Goal: Find specific page/section: Find specific page/section

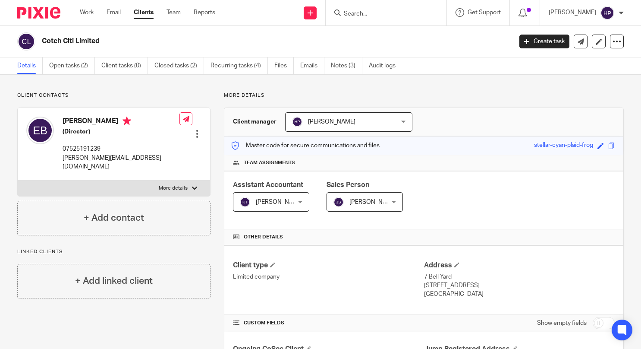
click at [391, 6] on div at bounding box center [386, 12] width 121 height 25
click at [393, 18] on form at bounding box center [389, 12] width 92 height 11
click at [390, 16] on input "Search" at bounding box center [382, 14] width 78 height 8
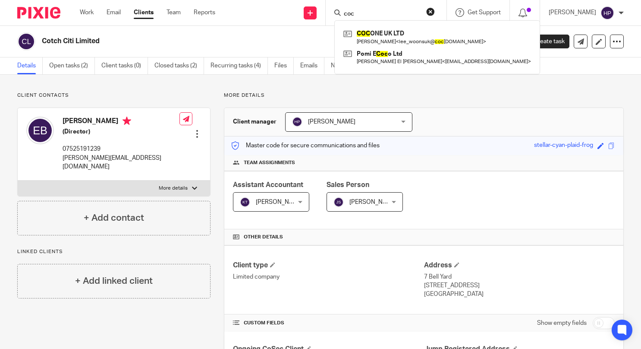
type input "coc"
click button "submit" at bounding box center [0, 0] width 0 height 0
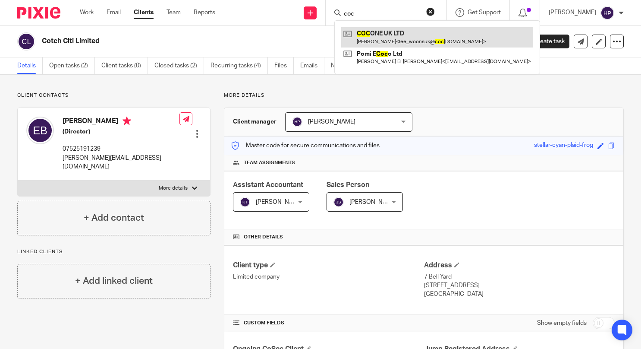
click at [395, 38] on link at bounding box center [437, 37] width 192 height 20
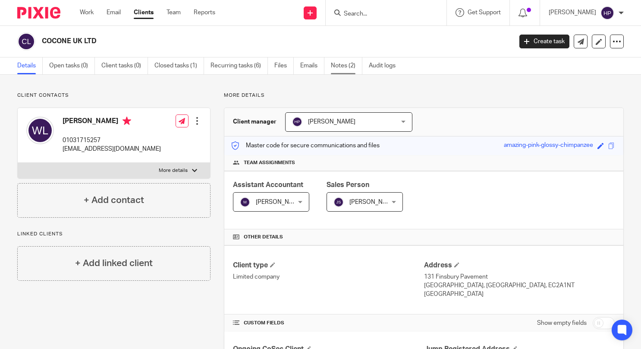
click at [346, 62] on link "Notes (2)" at bounding box center [346, 65] width 31 height 17
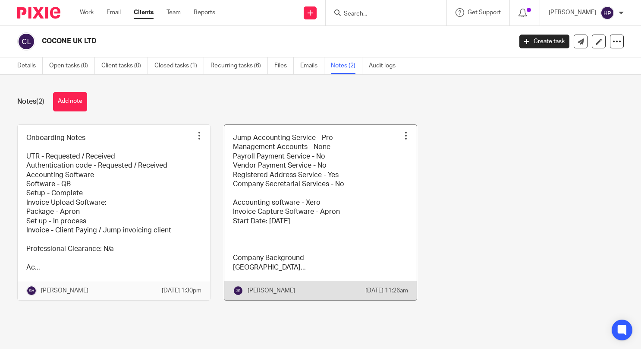
click at [282, 203] on link at bounding box center [320, 213] width 192 height 176
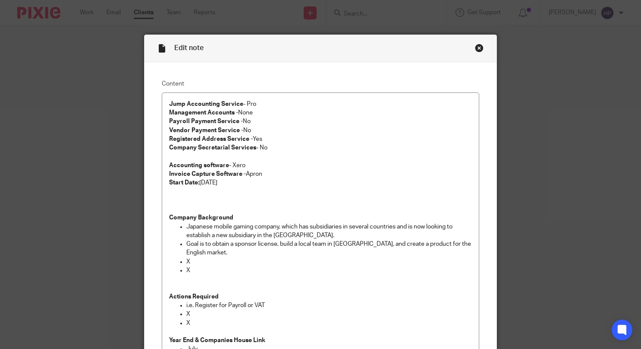
click at [477, 48] on div "Close this dialog window" at bounding box center [479, 48] width 9 height 9
